Goal: Information Seeking & Learning: Learn about a topic

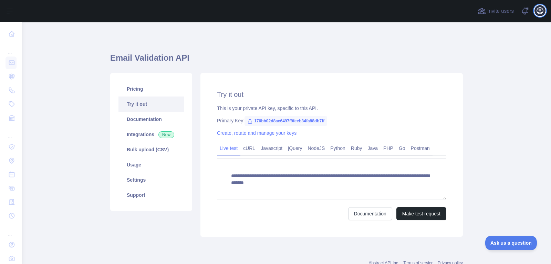
click at [543, 12] on icon "button" at bounding box center [540, 11] width 6 height 6
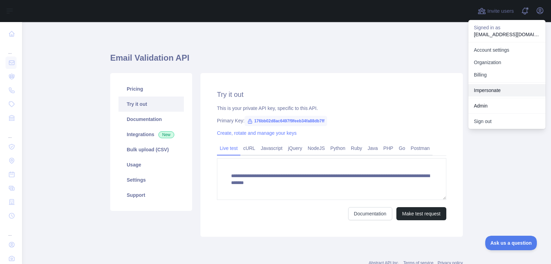
click at [503, 90] on link "Impersonate" at bounding box center [506, 90] width 77 height 12
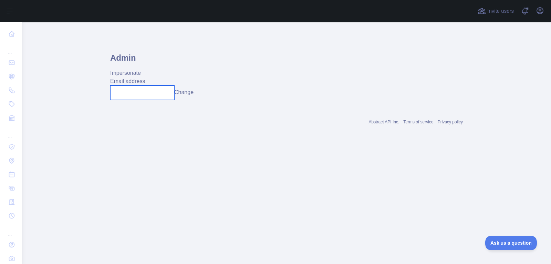
click at [153, 93] on input "text" at bounding box center [142, 92] width 64 height 14
paste input "**********"
type input "**********"
click at [188, 94] on button "Change" at bounding box center [183, 92] width 19 height 8
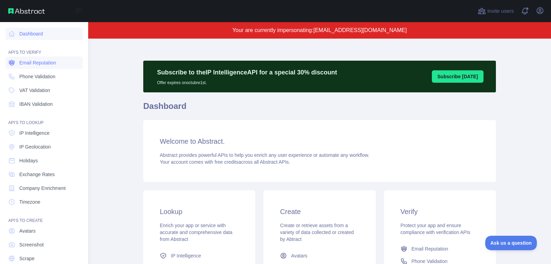
click at [60, 66] on link "Email Reputation" at bounding box center [44, 62] width 77 height 12
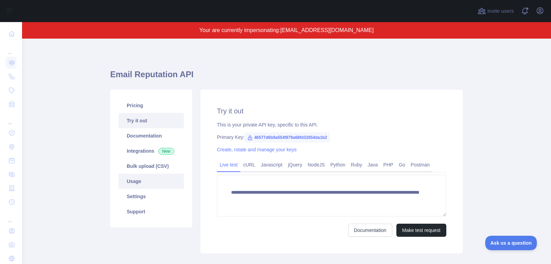
click at [150, 177] on link "Usage" at bounding box center [150, 180] width 65 height 15
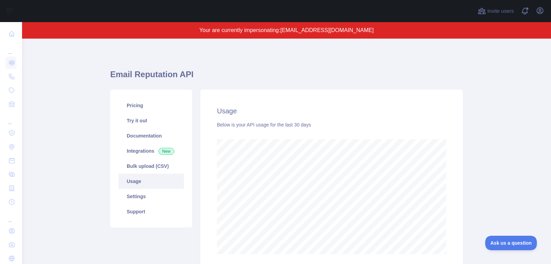
scroll to position [225, 529]
click at [145, 172] on link "Bulk upload (CSV)" at bounding box center [150, 165] width 65 height 15
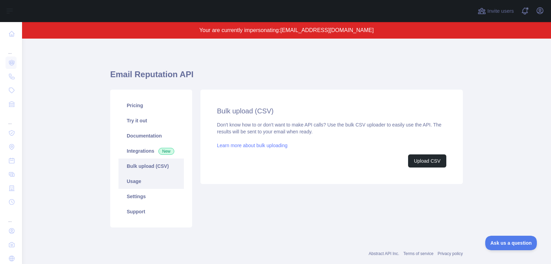
click at [157, 183] on link "Usage" at bounding box center [150, 180] width 65 height 15
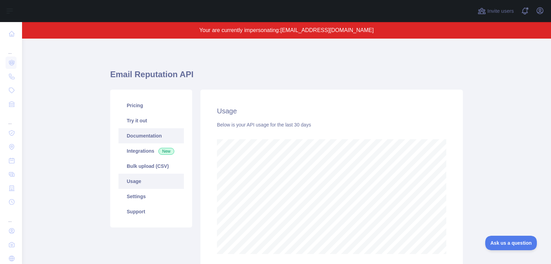
scroll to position [225, 529]
click at [160, 108] on link "Pricing" at bounding box center [150, 105] width 65 height 15
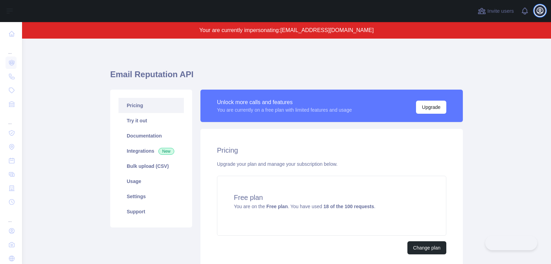
click at [540, 12] on icon "button" at bounding box center [540, 11] width 8 height 8
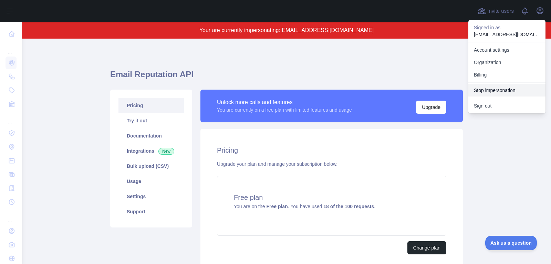
drag, startPoint x: 501, startPoint y: 105, endPoint x: 504, endPoint y: 90, distance: 15.7
click at [504, 90] on div "Signed in as meowx855@gmail.com Account settings Organization Billing Stop impe…" at bounding box center [506, 66] width 77 height 93
click at [504, 90] on button "Stop impersonation" at bounding box center [506, 90] width 77 height 12
